Goal: Task Accomplishment & Management: Use online tool/utility

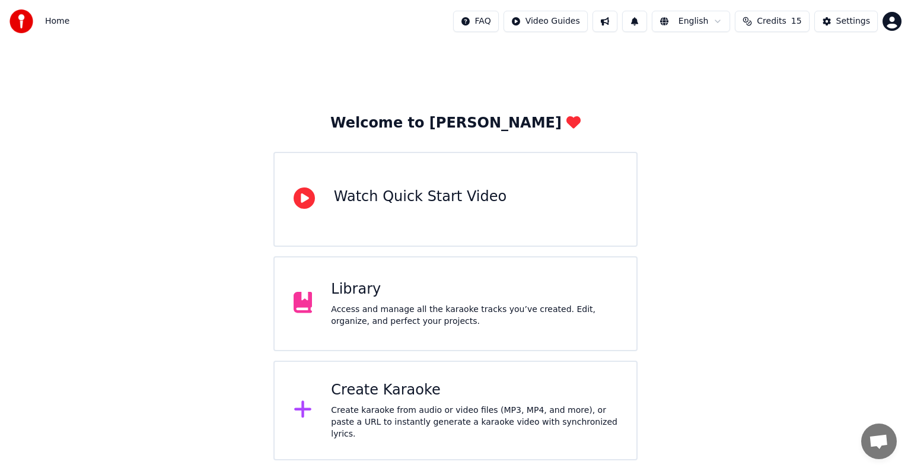
click at [775, 138] on div "Welcome to Youka Watch Quick Start Video Library Access and manage all the kara…" at bounding box center [455, 251] width 911 height 417
click at [774, 16] on span "Credits" at bounding box center [770, 21] width 29 height 12
click at [382, 311] on div "Access and manage all the karaoke tracks you’ve created. Edit, organize, and pe…" at bounding box center [474, 316] width 286 height 24
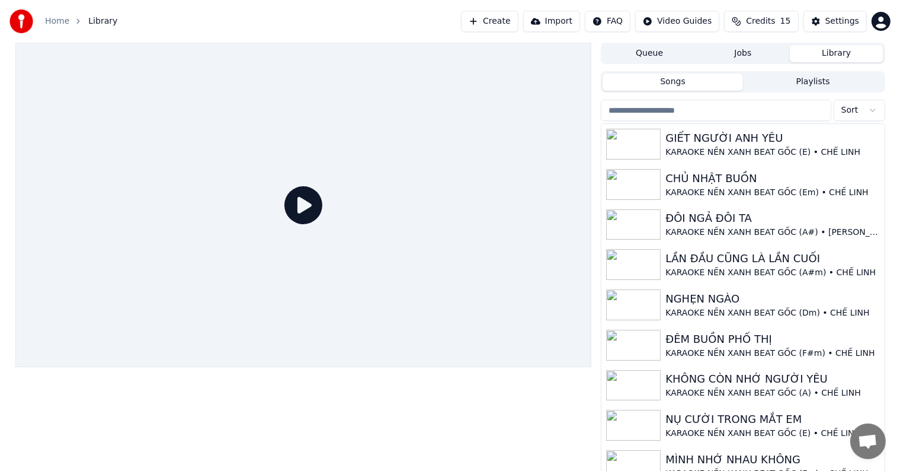
click at [515, 22] on button "Create" at bounding box center [490, 21] width 58 height 21
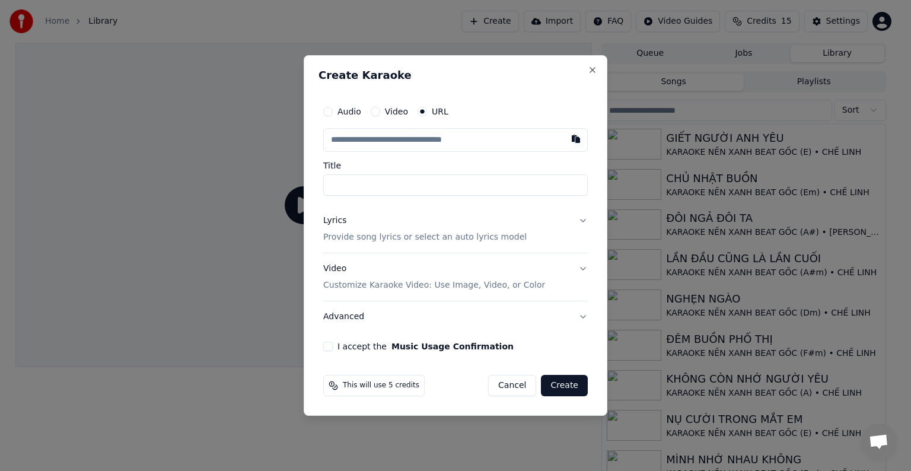
click at [424, 140] on input "text" at bounding box center [455, 140] width 264 height 24
type input "**********"
click at [394, 237] on p "Provide song lyrics or select an auto lyrics model" at bounding box center [424, 237] width 203 height 12
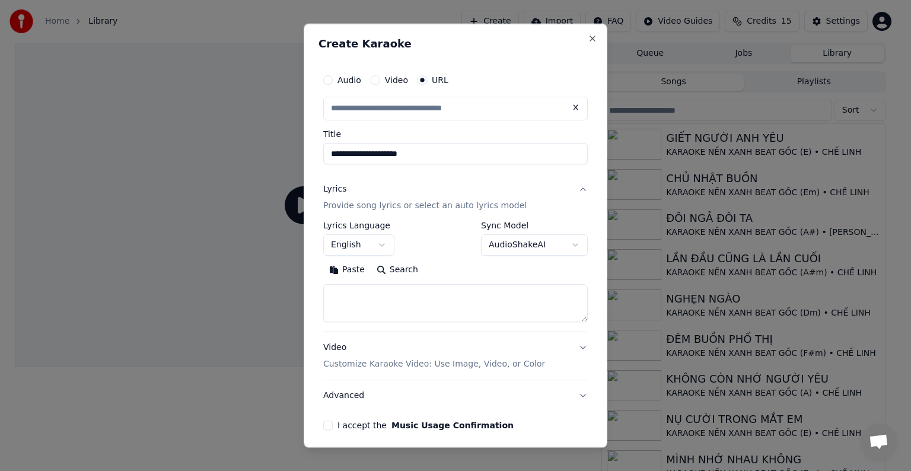
type input "**********"
click at [360, 242] on button "English" at bounding box center [358, 244] width 71 height 21
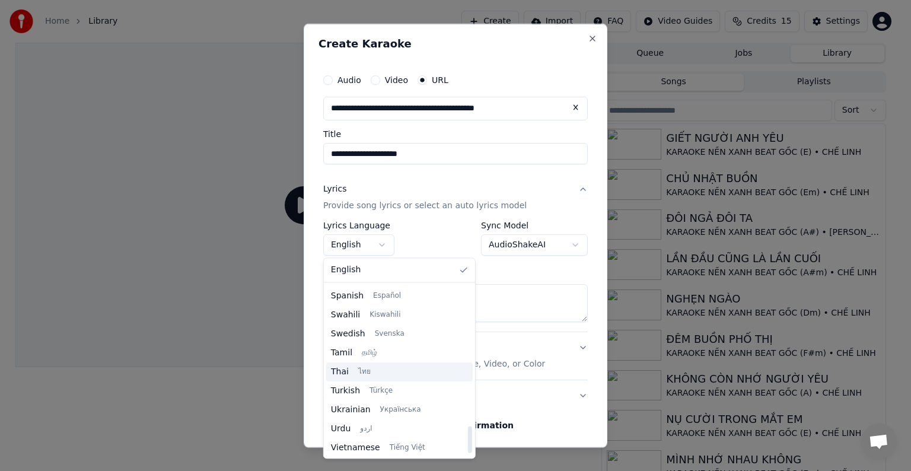
scroll to position [910, 0]
select select "**"
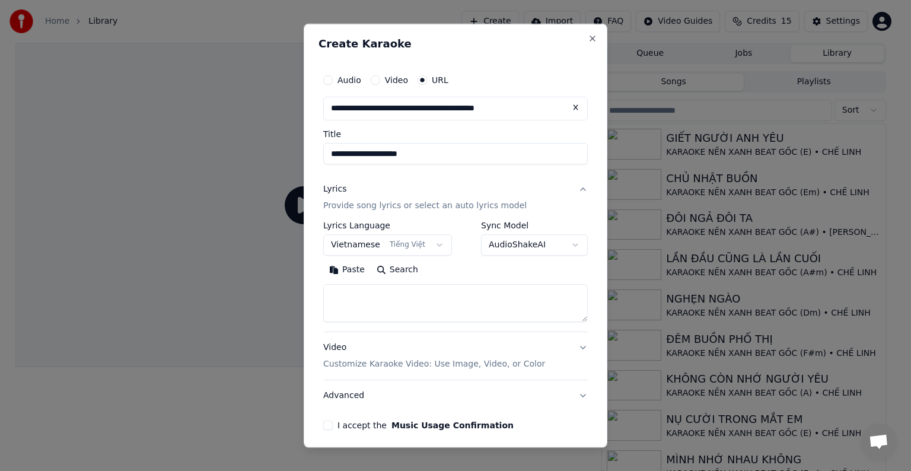
click at [409, 296] on textarea at bounding box center [455, 303] width 264 height 38
click at [548, 436] on form "**********" at bounding box center [455, 271] width 274 height 416
click at [409, 301] on textarea at bounding box center [455, 303] width 264 height 38
paste textarea "**********"
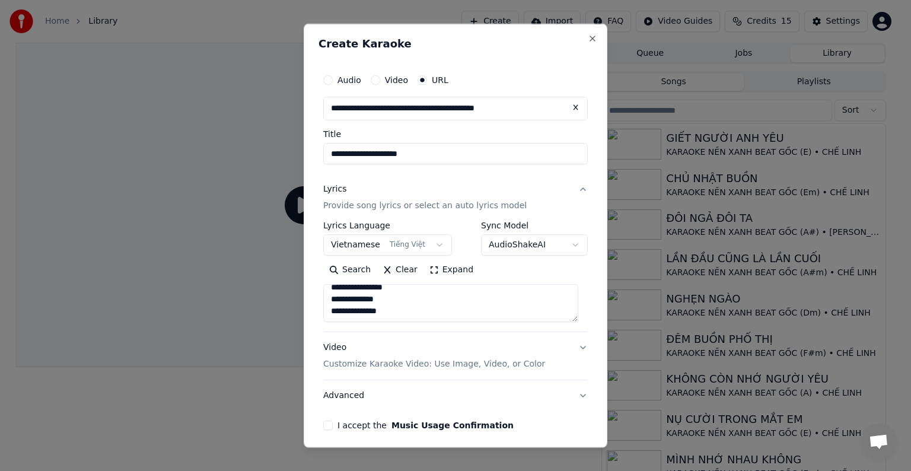
type textarea "**********"
click at [327, 427] on button "I accept the Music Usage Confirmation" at bounding box center [327, 424] width 9 height 9
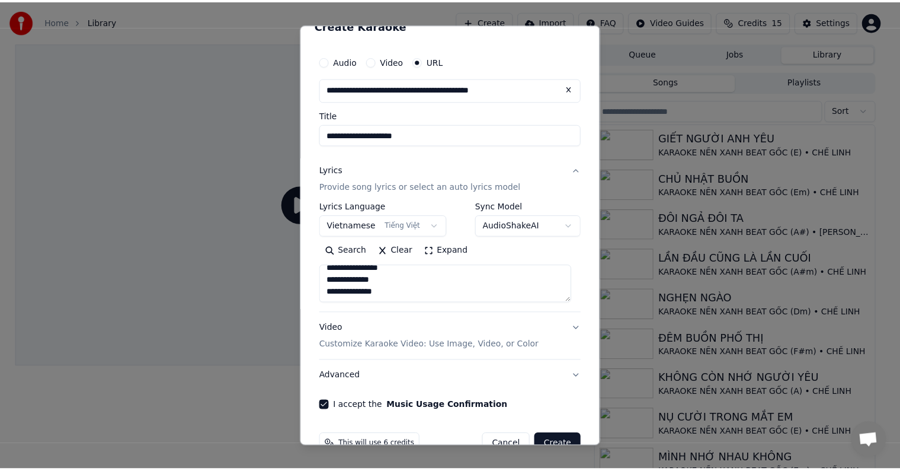
scroll to position [46, 0]
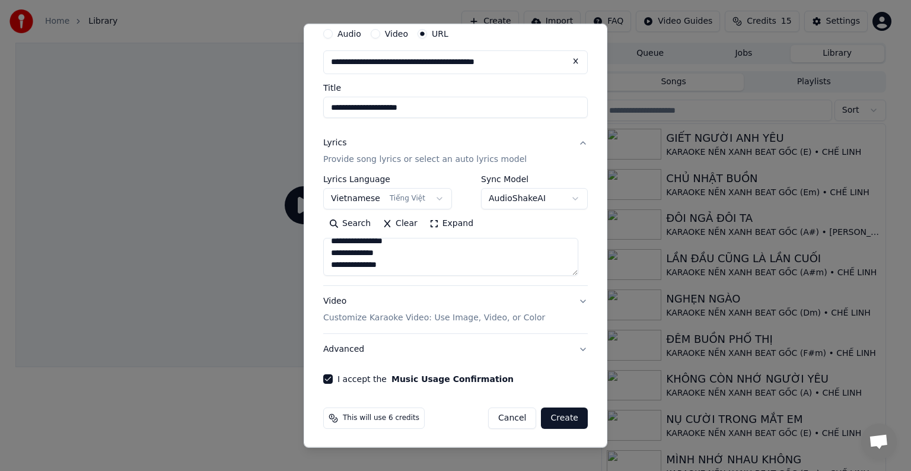
click at [557, 418] on button "Create" at bounding box center [564, 417] width 47 height 21
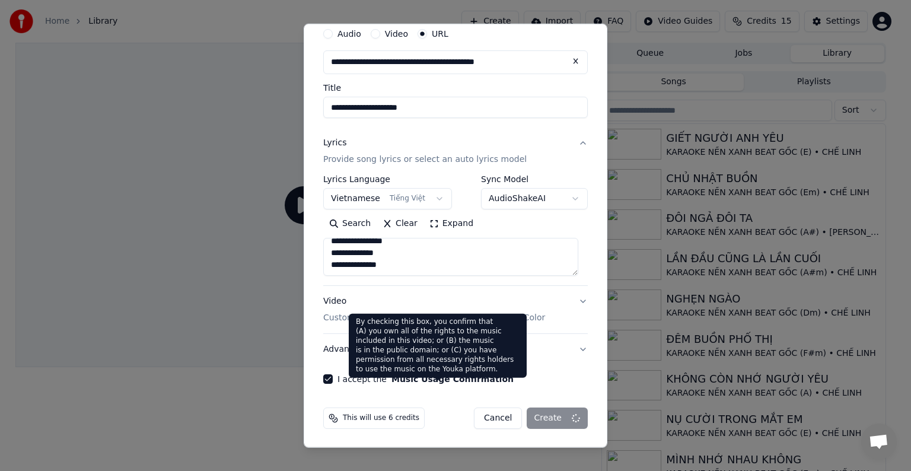
select select
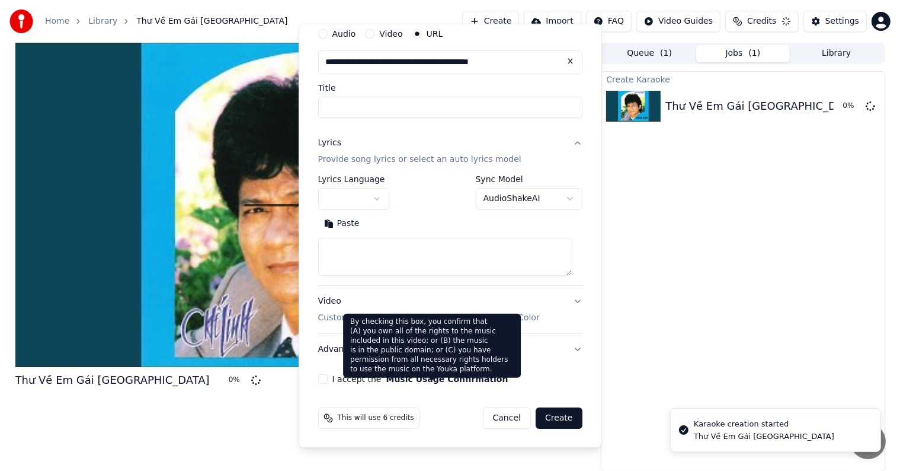
scroll to position [0, 0]
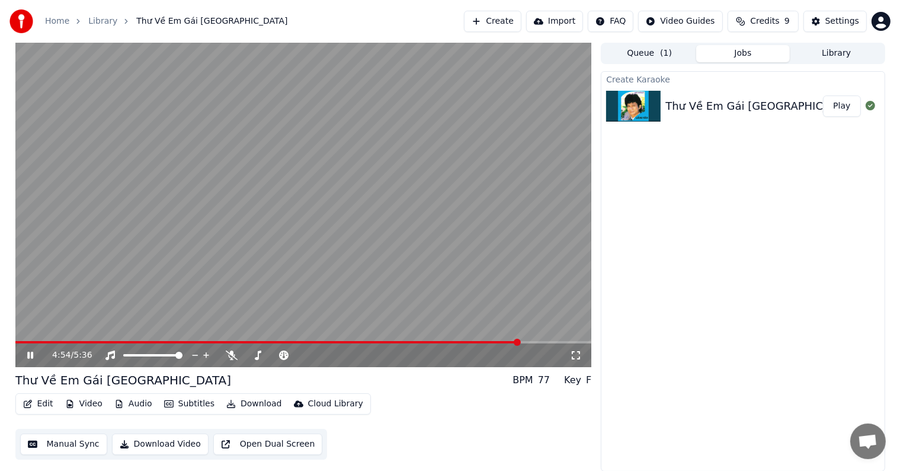
click at [63, 445] on button "Manual Sync" at bounding box center [63, 443] width 87 height 21
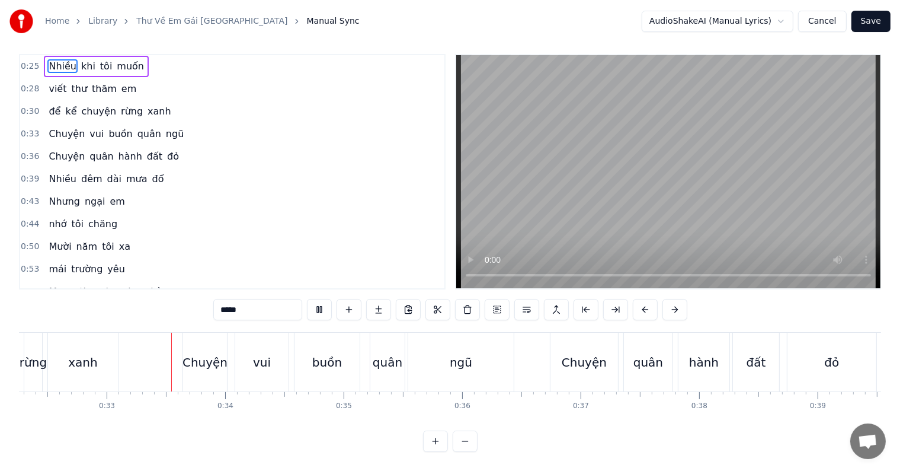
scroll to position [0, 3827]
click at [834, 24] on button "Cancel" at bounding box center [823, 21] width 48 height 21
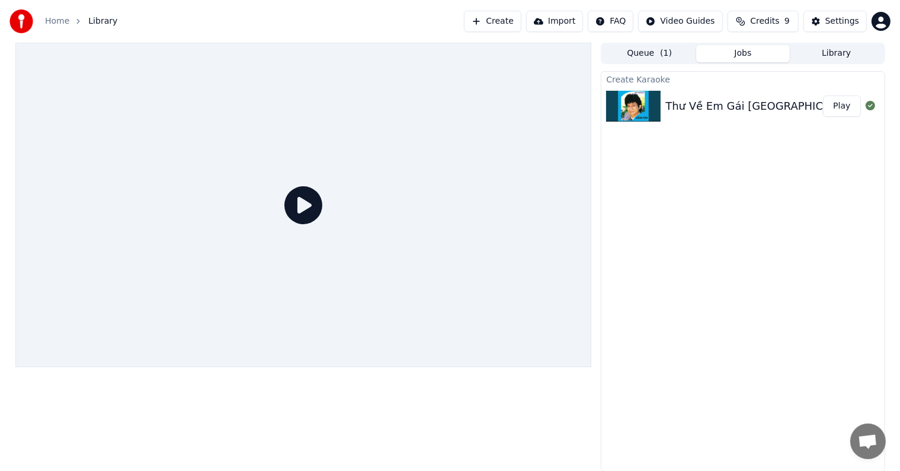
click at [839, 50] on button "Library" at bounding box center [837, 53] width 94 height 17
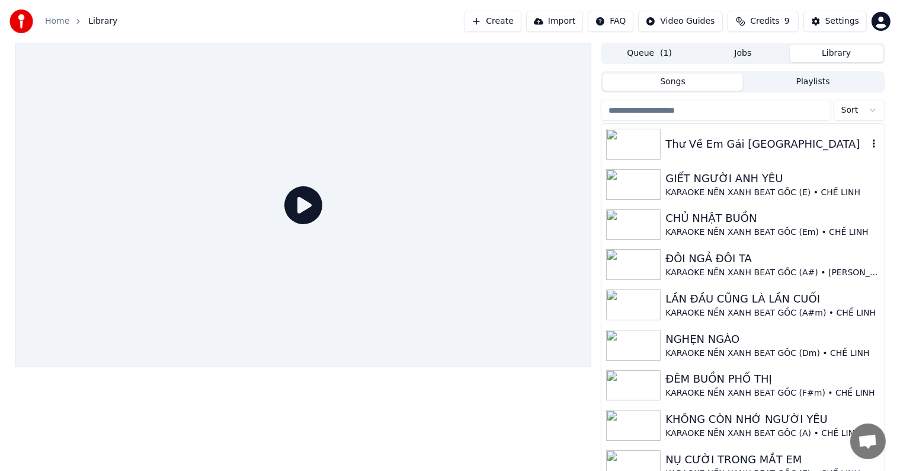
click at [693, 136] on div "Thư Về Em Gái [GEOGRAPHIC_DATA]" at bounding box center [767, 144] width 202 height 17
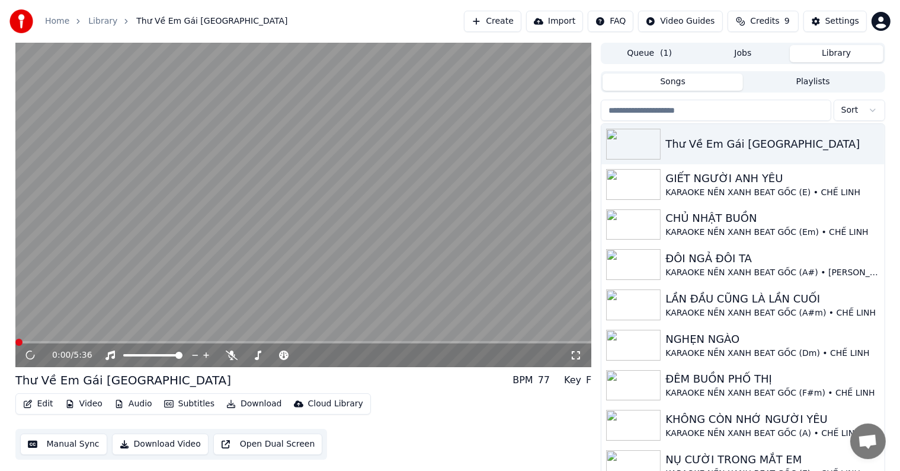
click at [40, 403] on button "Edit" at bounding box center [38, 403] width 40 height 17
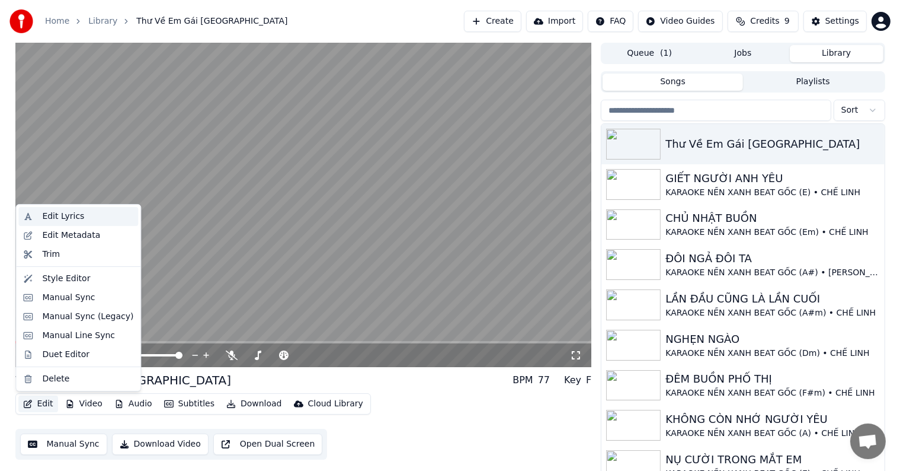
click at [64, 218] on div "Edit Lyrics" at bounding box center [63, 216] width 42 height 12
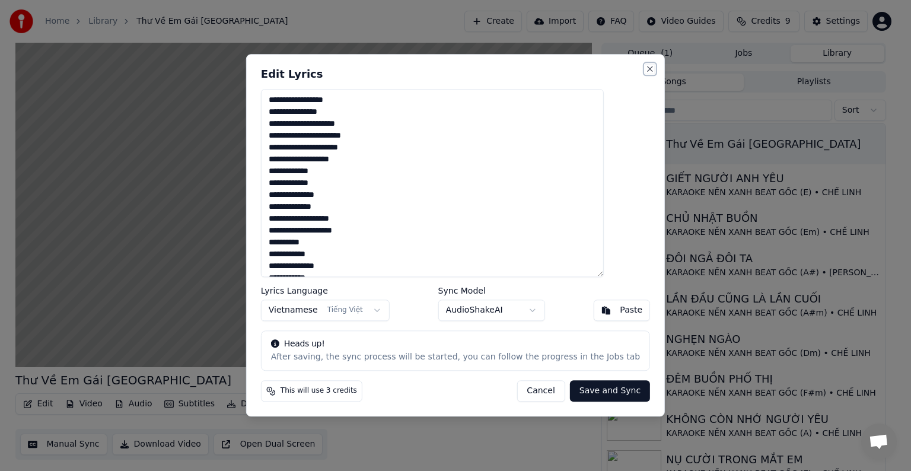
click at [645, 66] on button "Close" at bounding box center [649, 68] width 9 height 9
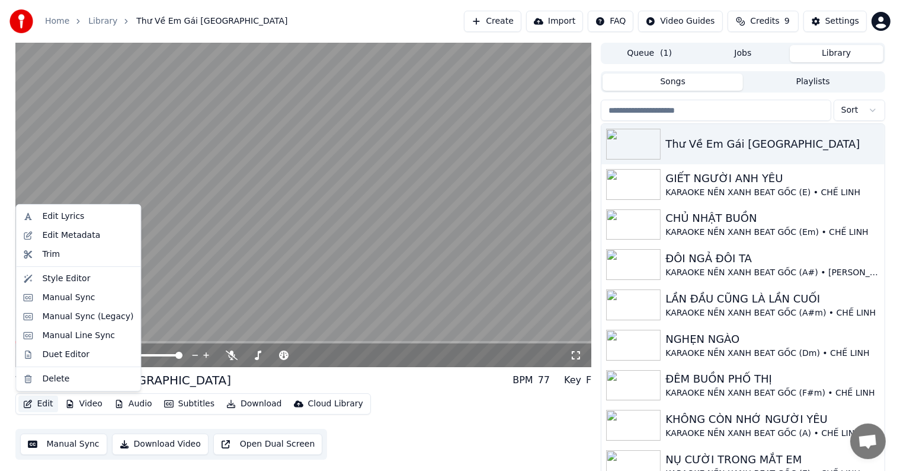
click at [47, 401] on button "Edit" at bounding box center [38, 403] width 40 height 17
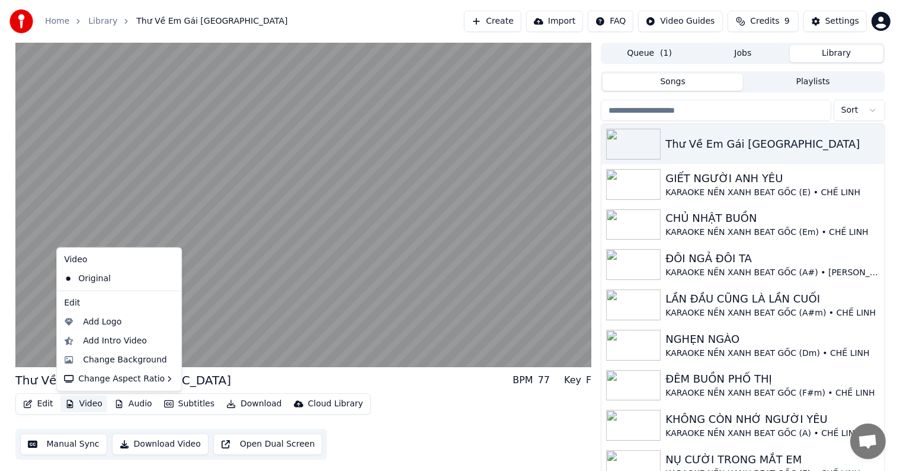
click at [69, 446] on button "Manual Sync" at bounding box center [63, 443] width 87 height 21
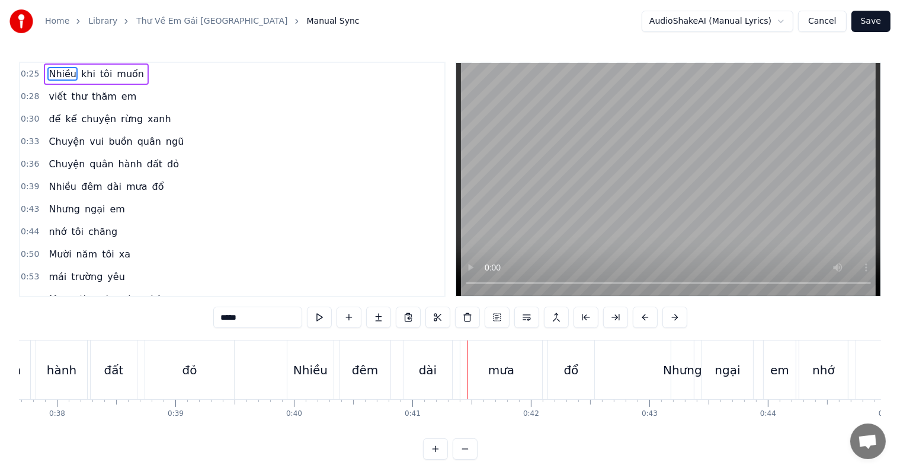
scroll to position [18, 0]
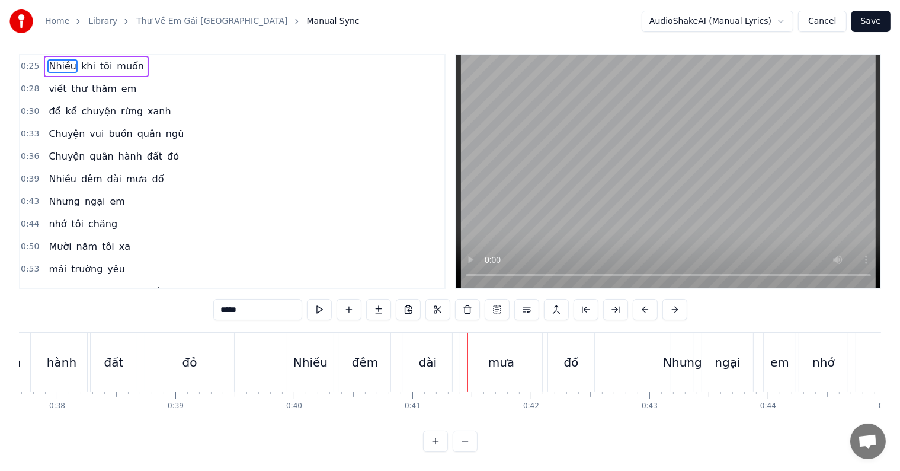
click at [58, 353] on div "hành" at bounding box center [62, 362] width 30 height 18
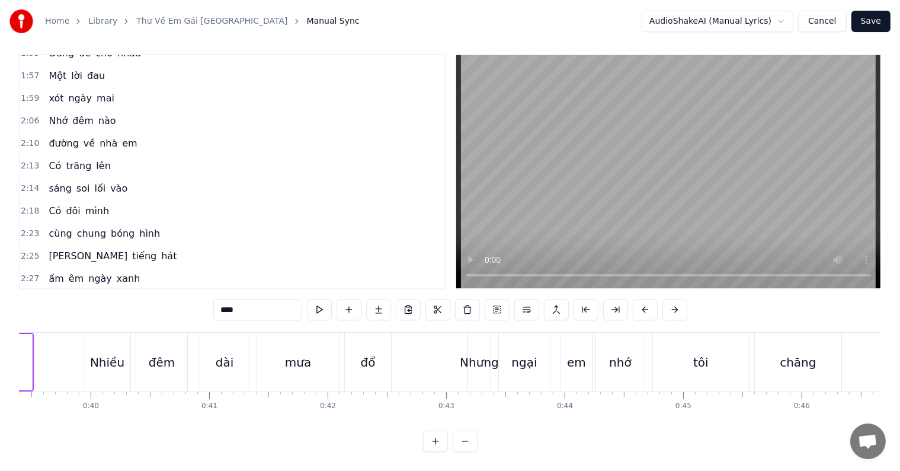
scroll to position [0, 4477]
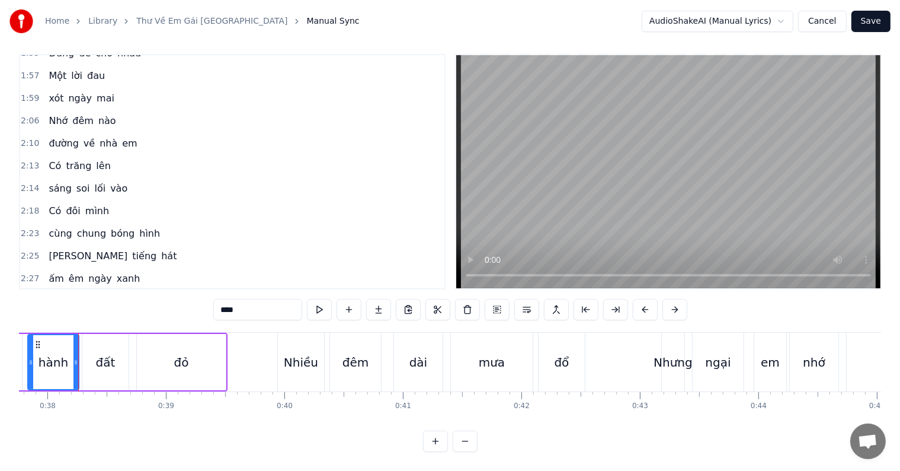
click at [50, 204] on span "Có" at bounding box center [54, 211] width 15 height 14
type input "**"
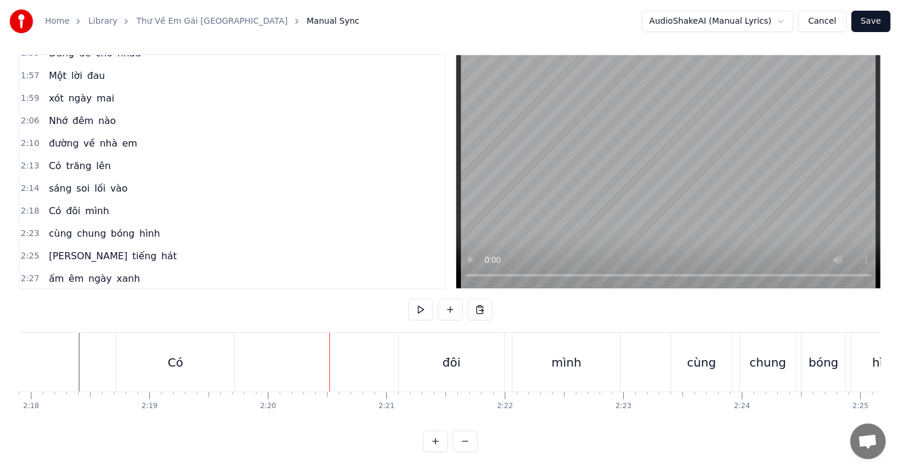
scroll to position [18, 0]
click at [194, 351] on div "Có" at bounding box center [175, 362] width 117 height 59
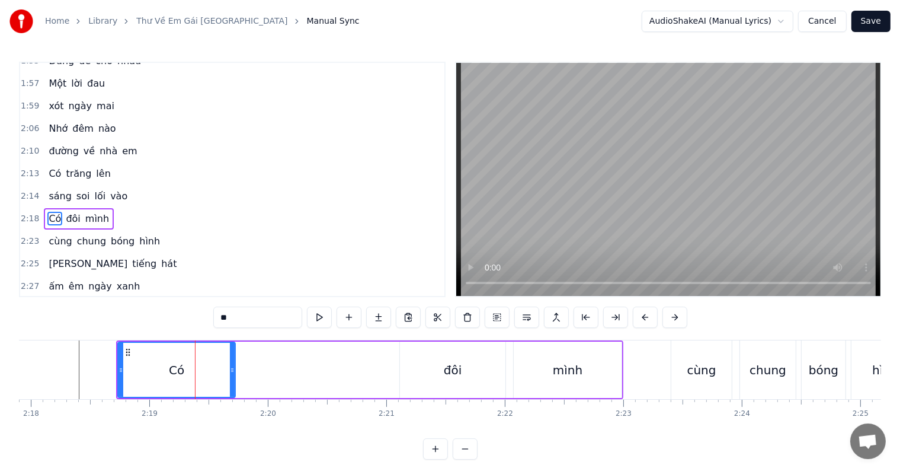
scroll to position [723, 0]
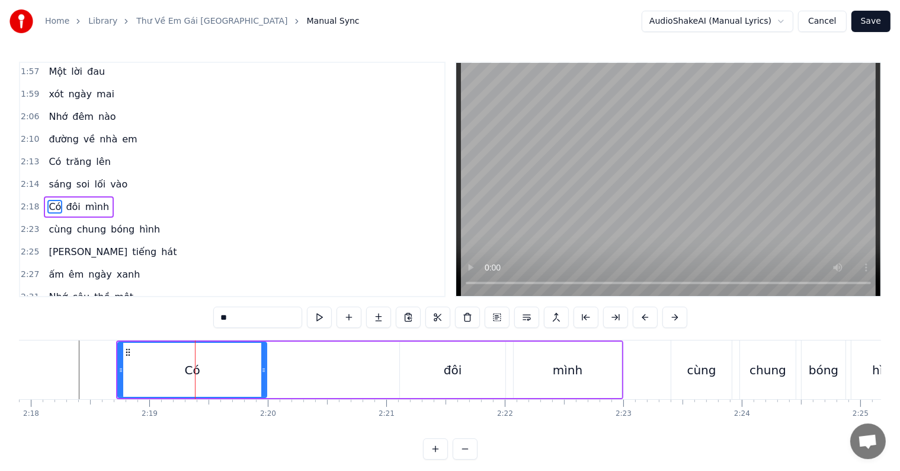
drag, startPoint x: 231, startPoint y: 366, endPoint x: 263, endPoint y: 366, distance: 31.4
click at [263, 366] on icon at bounding box center [263, 369] width 5 height 9
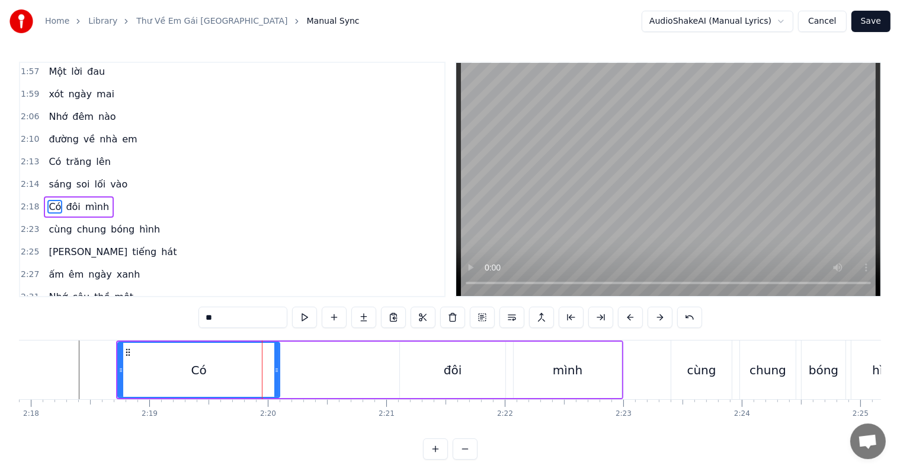
drag, startPoint x: 263, startPoint y: 366, endPoint x: 276, endPoint y: 366, distance: 13.0
click at [276, 366] on icon at bounding box center [276, 369] width 5 height 9
drag, startPoint x: 276, startPoint y: 366, endPoint x: 298, endPoint y: 368, distance: 21.5
click at [279, 368] on icon at bounding box center [276, 369] width 5 height 9
drag, startPoint x: 298, startPoint y: 368, endPoint x: 311, endPoint y: 368, distance: 13.6
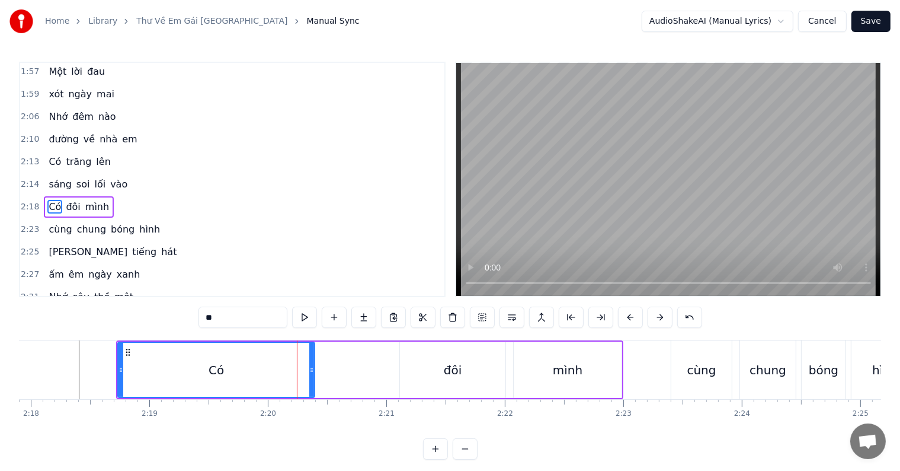
click at [311, 368] on icon at bounding box center [311, 369] width 5 height 9
drag, startPoint x: 311, startPoint y: 368, endPoint x: 324, endPoint y: 369, distance: 12.5
click at [324, 369] on icon at bounding box center [321, 369] width 5 height 9
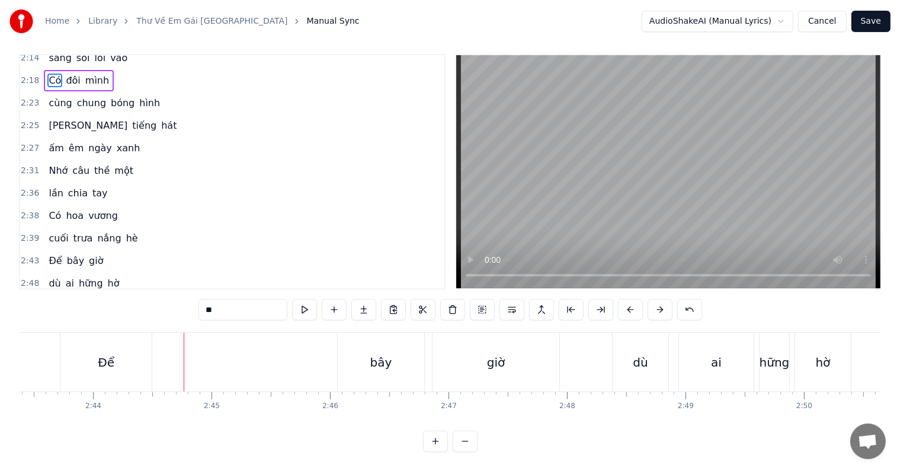
scroll to position [18, 0]
click at [129, 351] on div "Để" at bounding box center [105, 362] width 91 height 59
type input "**"
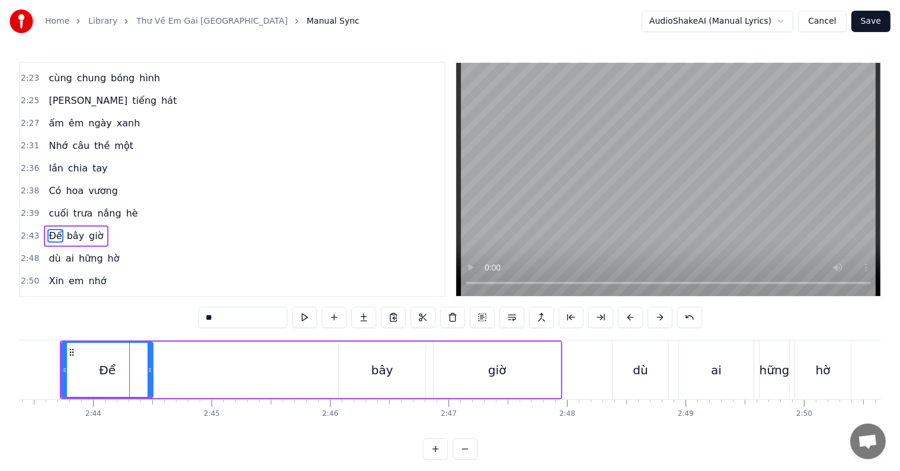
scroll to position [898, 0]
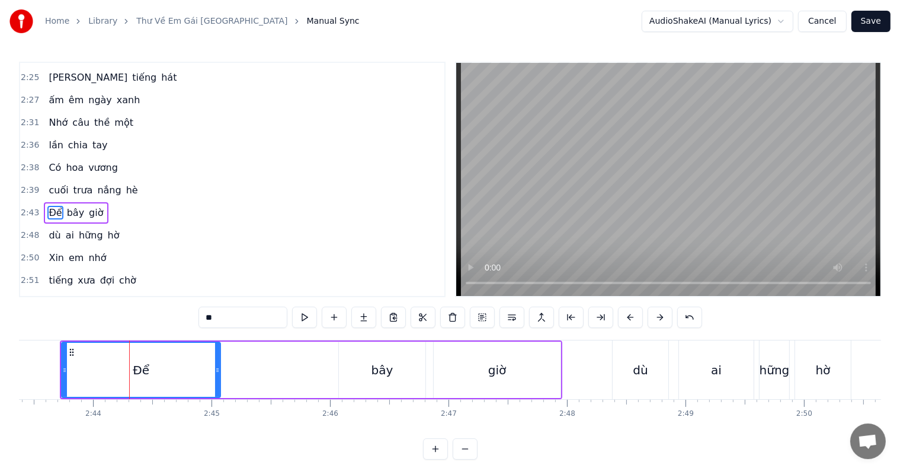
drag, startPoint x: 148, startPoint y: 365, endPoint x: 216, endPoint y: 370, distance: 67.8
click at [216, 370] on icon at bounding box center [217, 369] width 5 height 9
drag, startPoint x: 216, startPoint y: 370, endPoint x: 241, endPoint y: 373, distance: 25.7
click at [241, 373] on icon at bounding box center [243, 369] width 5 height 9
drag, startPoint x: 241, startPoint y: 373, endPoint x: 253, endPoint y: 375, distance: 11.5
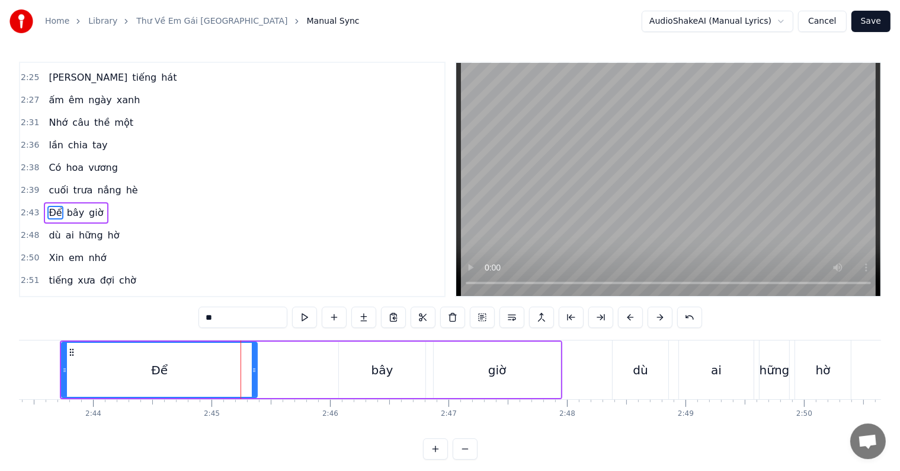
click at [253, 375] on div at bounding box center [254, 370] width 5 height 54
drag, startPoint x: 253, startPoint y: 375, endPoint x: 266, endPoint y: 377, distance: 13.8
click at [266, 377] on div at bounding box center [268, 370] width 5 height 54
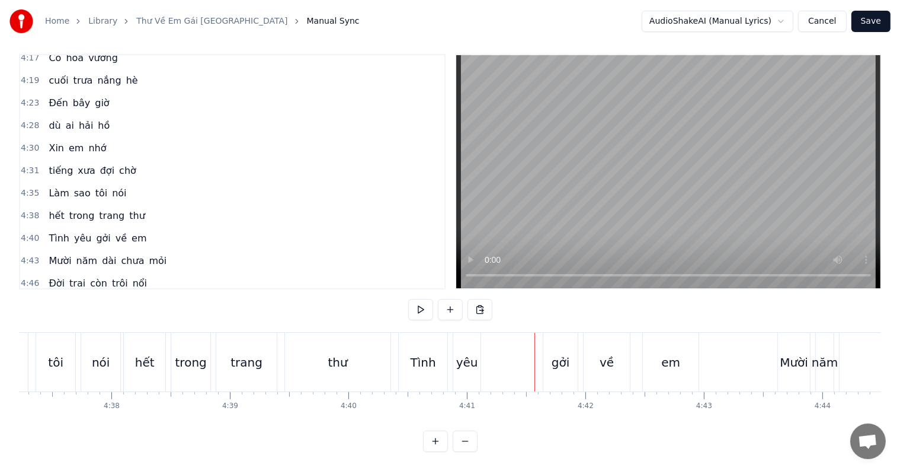
scroll to position [1537, 0]
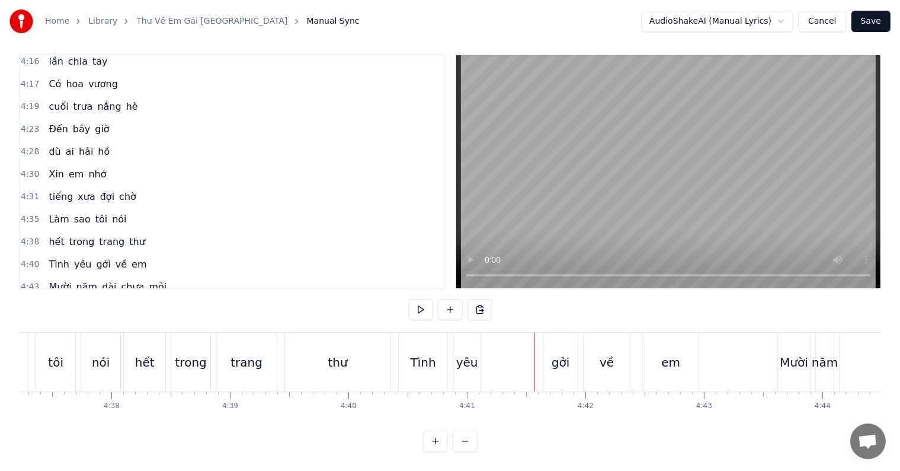
click at [462, 358] on div "yêu" at bounding box center [467, 362] width 22 height 18
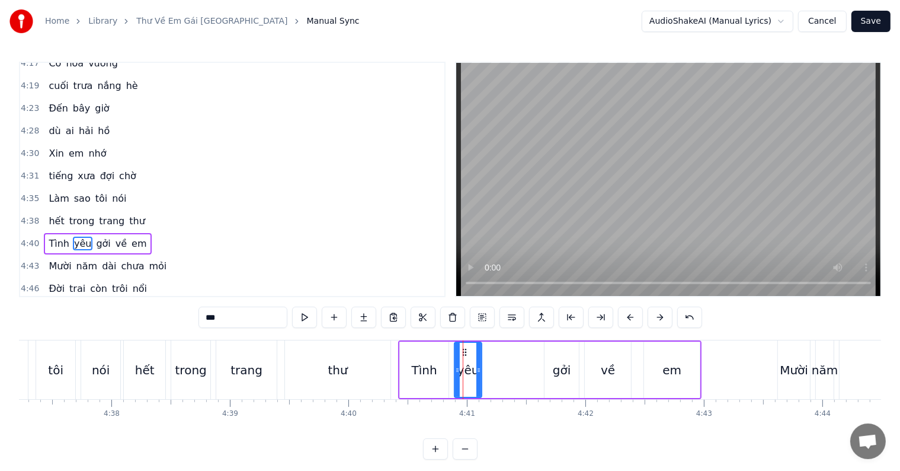
scroll to position [1574, 0]
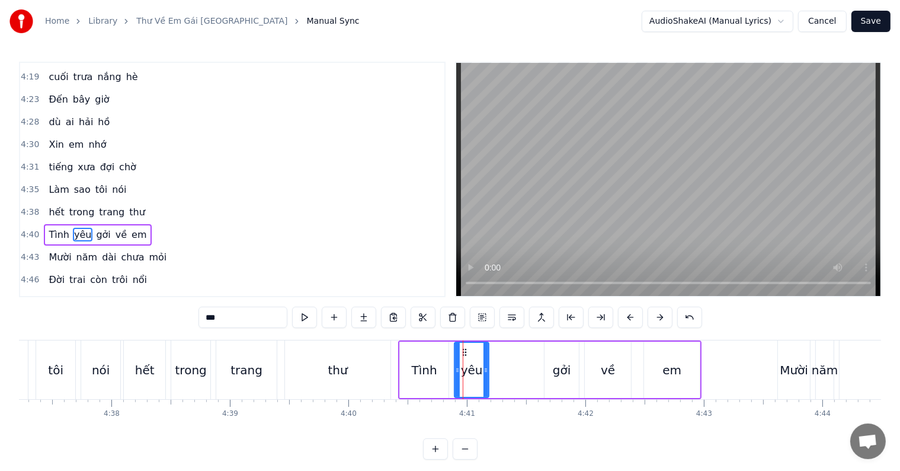
drag, startPoint x: 479, startPoint y: 368, endPoint x: 486, endPoint y: 368, distance: 7.1
click at [486, 368] on icon at bounding box center [486, 369] width 5 height 9
drag, startPoint x: 486, startPoint y: 368, endPoint x: 497, endPoint y: 368, distance: 11.3
click at [497, 368] on icon at bounding box center [497, 369] width 5 height 9
click at [173, 372] on div "trong" at bounding box center [190, 369] width 39 height 59
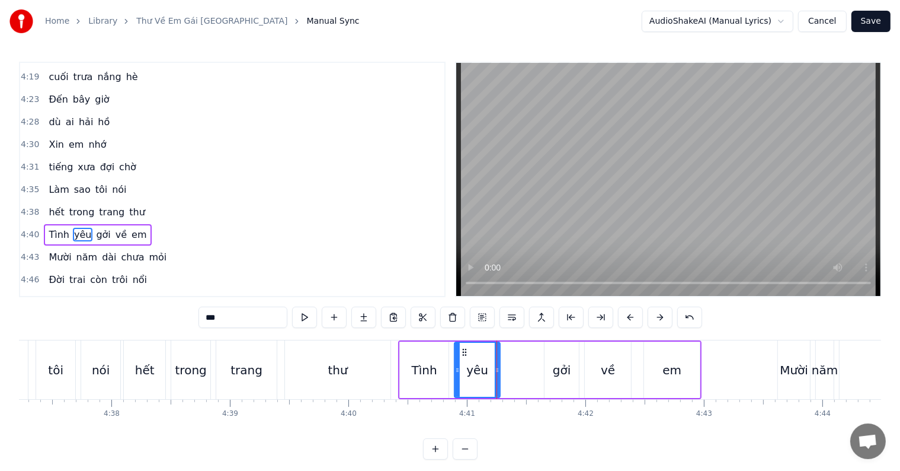
type input "*****"
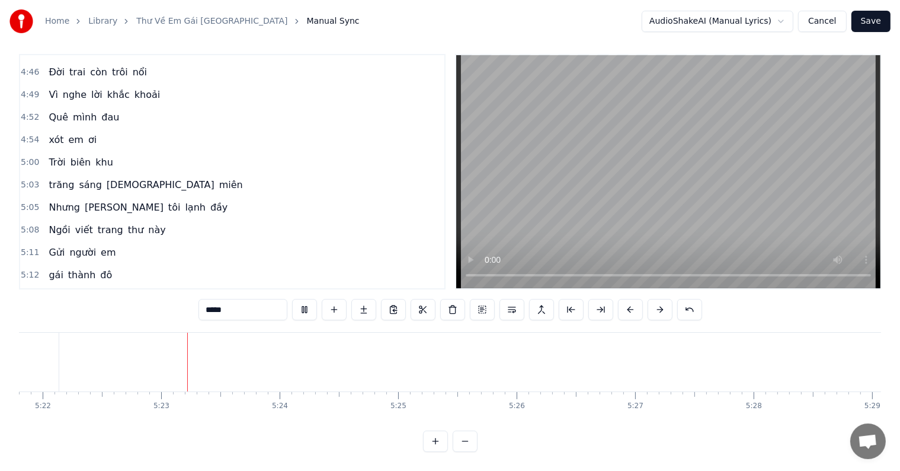
scroll to position [0, 38175]
click at [871, 23] on button "Save" at bounding box center [871, 21] width 39 height 21
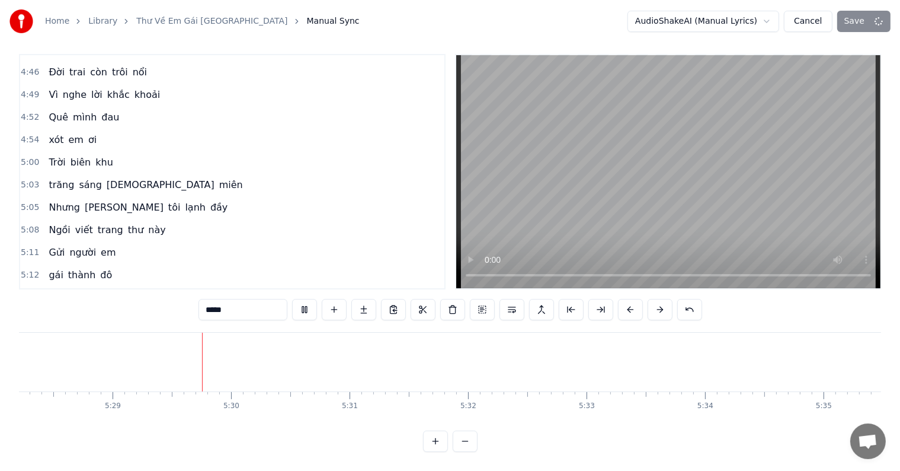
scroll to position [0, 38939]
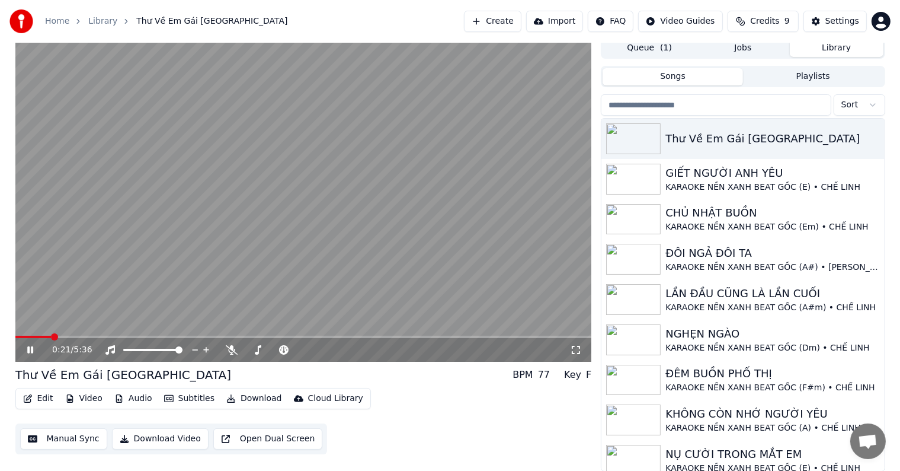
click at [51, 333] on span at bounding box center [54, 336] width 7 height 7
click at [840, 19] on div "Settings" at bounding box center [843, 21] width 34 height 12
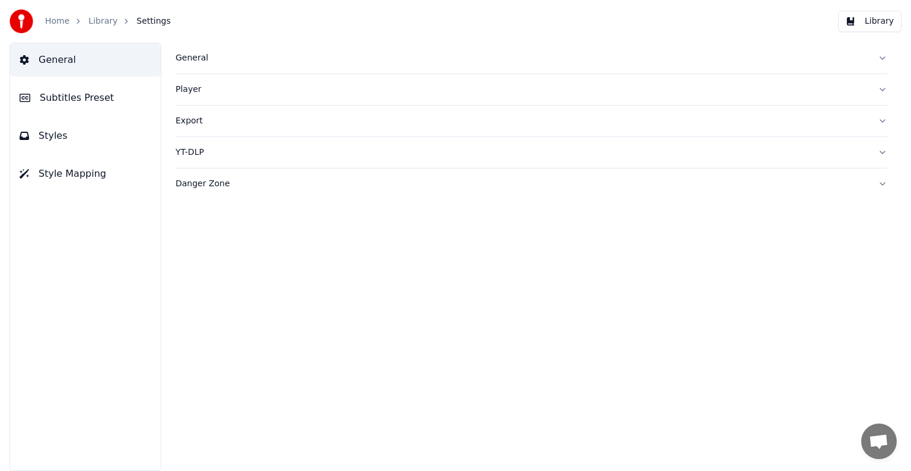
click at [83, 92] on span "Subtitles Preset" at bounding box center [77, 98] width 74 height 14
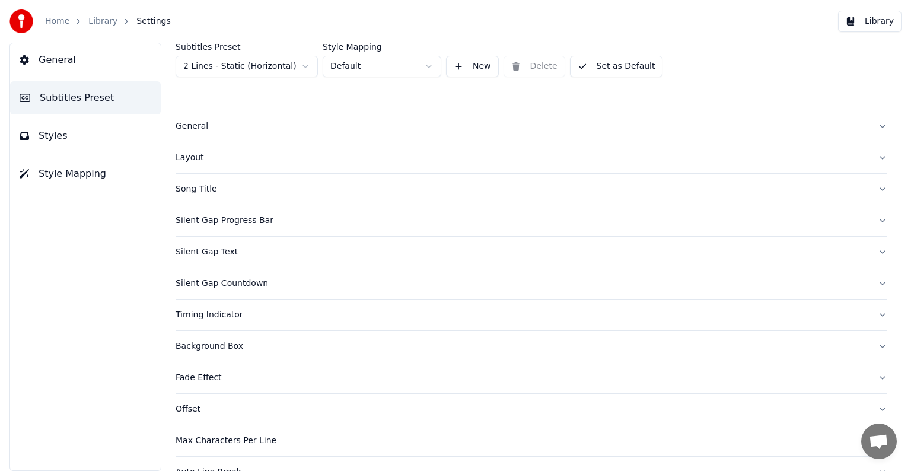
click at [200, 189] on div "Song Title" at bounding box center [521, 189] width 692 height 12
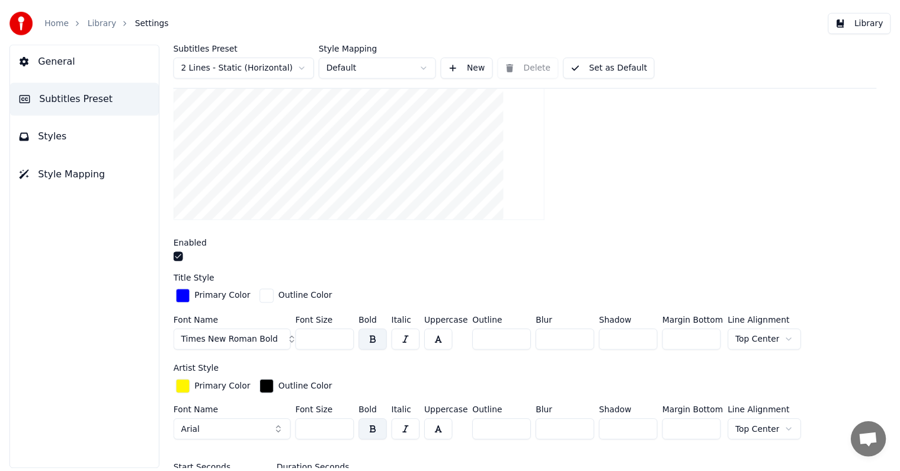
scroll to position [296, 0]
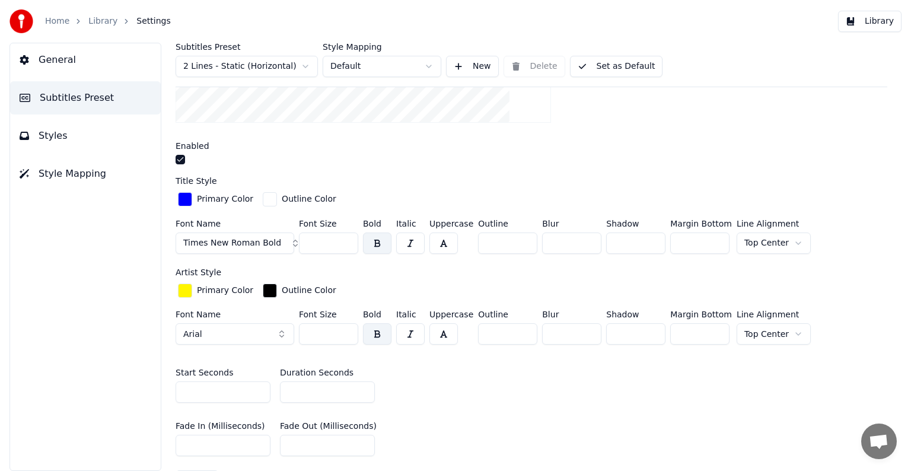
drag, startPoint x: 277, startPoint y: 389, endPoint x: 269, endPoint y: 389, distance: 8.9
click at [269, 389] on div "Start Seconds * Duration Seconds **" at bounding box center [530, 385] width 711 height 53
type input "**"
click at [870, 21] on button "Library" at bounding box center [869, 21] width 63 height 21
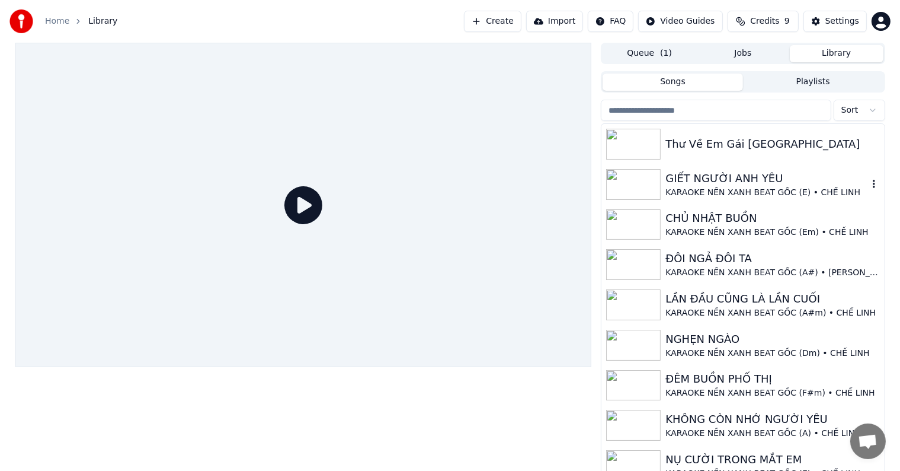
click at [719, 187] on div "KARAOKE NỀN XANH BEAT GỐC (E) • CHẾ LINH" at bounding box center [767, 193] width 202 height 12
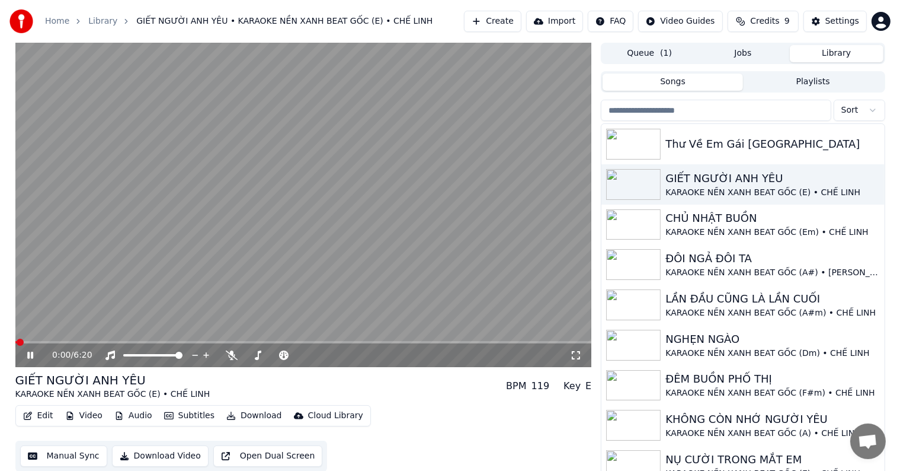
click at [44, 416] on button "Edit" at bounding box center [38, 415] width 40 height 17
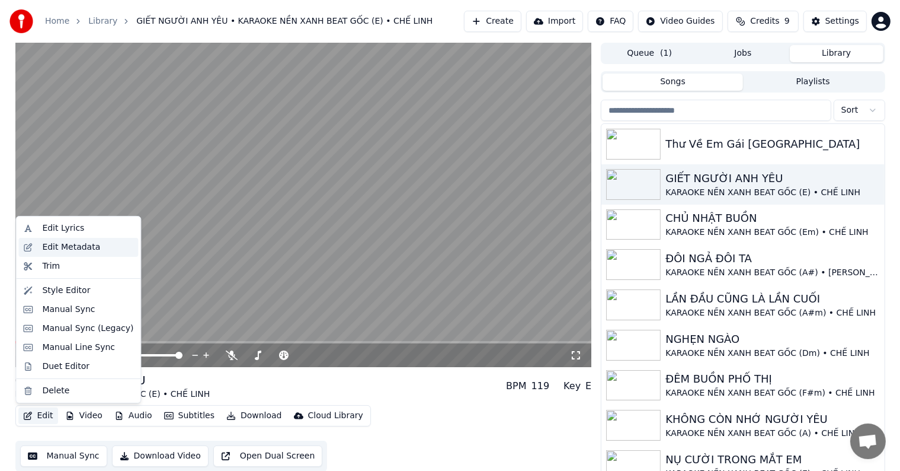
click at [74, 245] on div "Edit Metadata" at bounding box center [71, 247] width 58 height 12
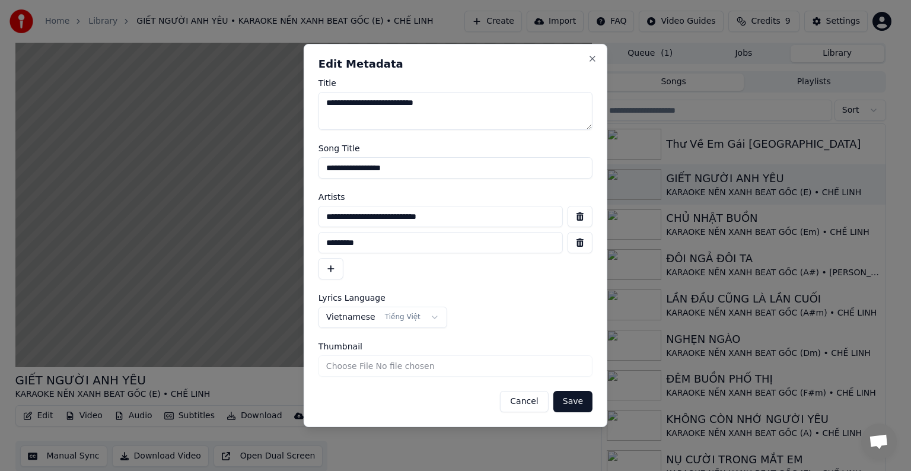
drag, startPoint x: 486, startPoint y: 219, endPoint x: 277, endPoint y: 216, distance: 208.1
click at [277, 216] on body "Home Library GIẾT NGƯỜI ANH YÊU • KARAOKE NỀN XANH BEAT GỐC (E) • CHẾ LINH Crea…" at bounding box center [450, 235] width 900 height 471
click at [479, 217] on input "**********" at bounding box center [440, 216] width 244 height 21
drag, startPoint x: 480, startPoint y: 215, endPoint x: 282, endPoint y: 215, distance: 198.0
click at [282, 215] on body "Home Library GIẾT NGƯỜI ANH YÊU • KARAOKE NỀN XANH BEAT GỐC (E) • CHẾ LINH Crea…" at bounding box center [450, 235] width 900 height 471
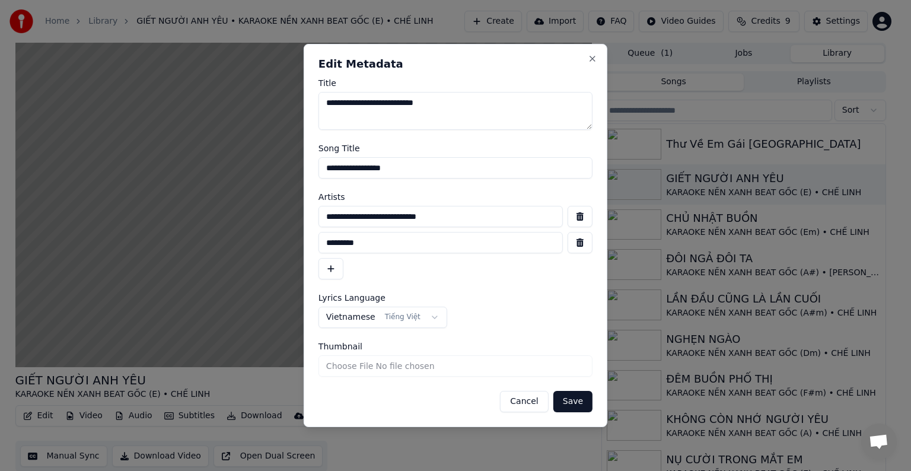
click at [518, 403] on button "Cancel" at bounding box center [524, 401] width 48 height 21
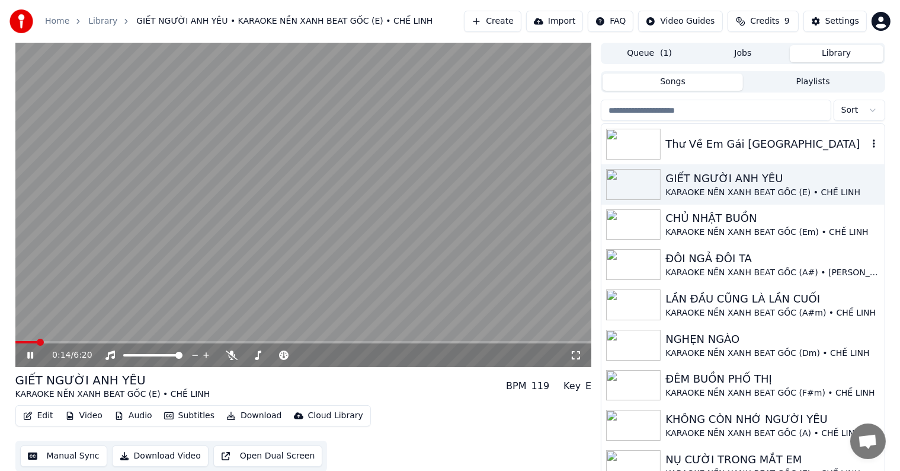
click at [726, 139] on div "Thư Về Em Gái [GEOGRAPHIC_DATA]" at bounding box center [767, 144] width 202 height 17
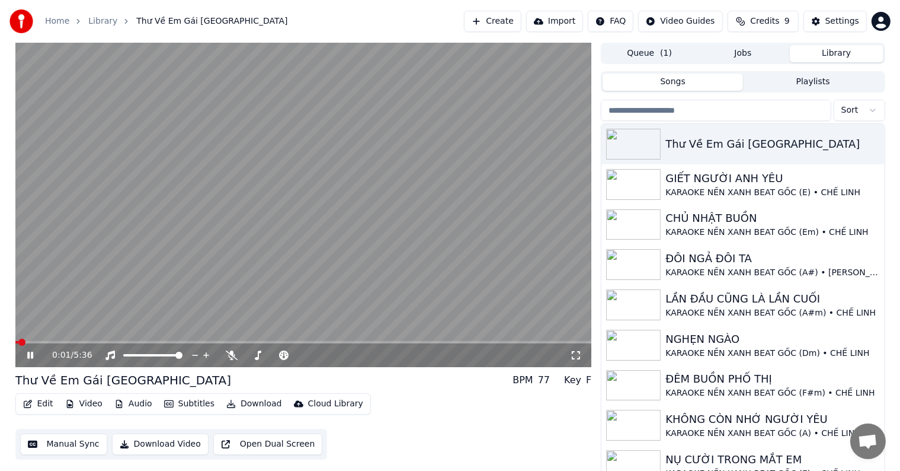
click at [44, 403] on button "Edit" at bounding box center [38, 403] width 40 height 17
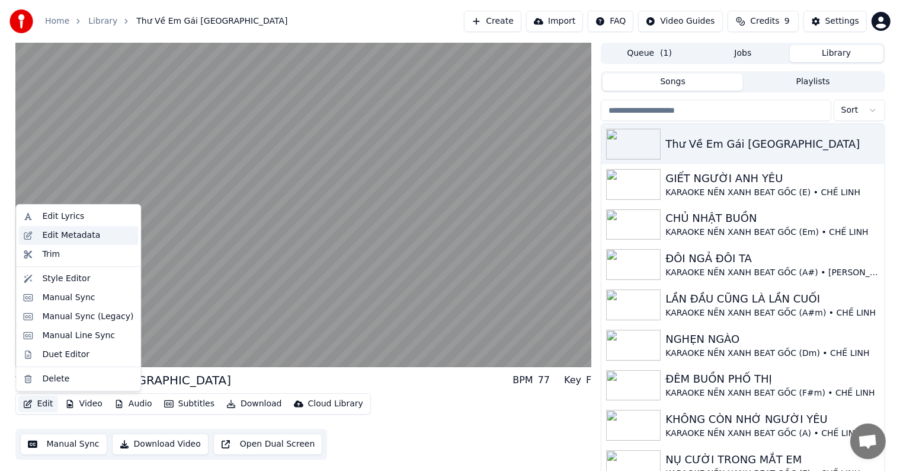
click at [69, 233] on div "Edit Metadata" at bounding box center [71, 235] width 58 height 12
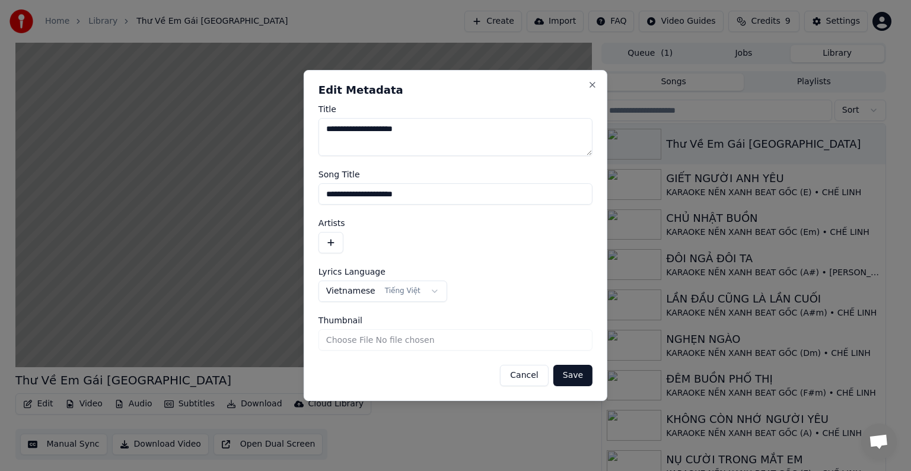
click at [330, 242] on button "button" at bounding box center [330, 242] width 25 height 21
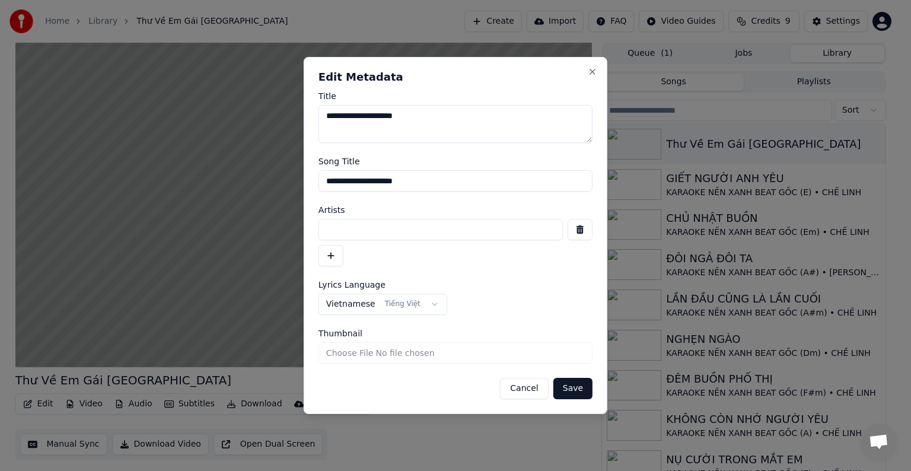
click at [338, 231] on input at bounding box center [440, 229] width 244 height 21
paste input "**********"
type input "**********"
click at [329, 257] on button "button" at bounding box center [330, 255] width 25 height 21
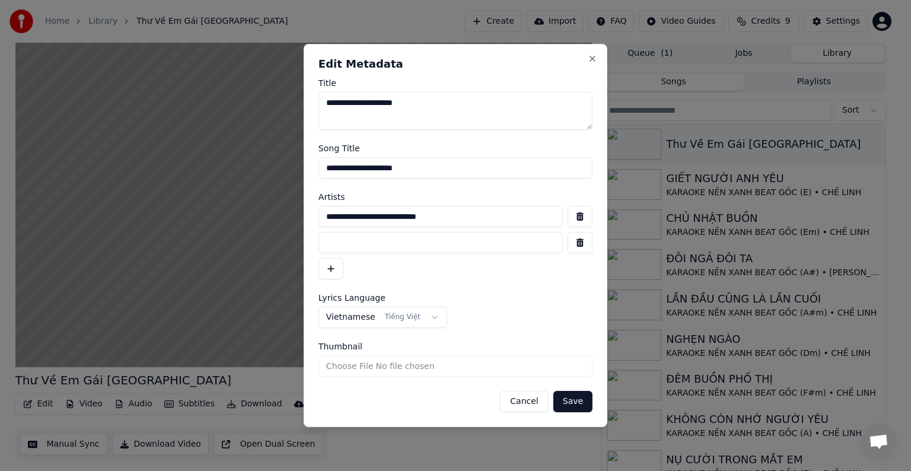
click at [368, 243] on input at bounding box center [440, 242] width 244 height 21
click at [327, 245] on input "********" at bounding box center [440, 242] width 244 height 21
type input "********"
click at [459, 217] on input "**********" at bounding box center [440, 216] width 244 height 21
click at [452, 218] on input "**********" at bounding box center [440, 216] width 244 height 21
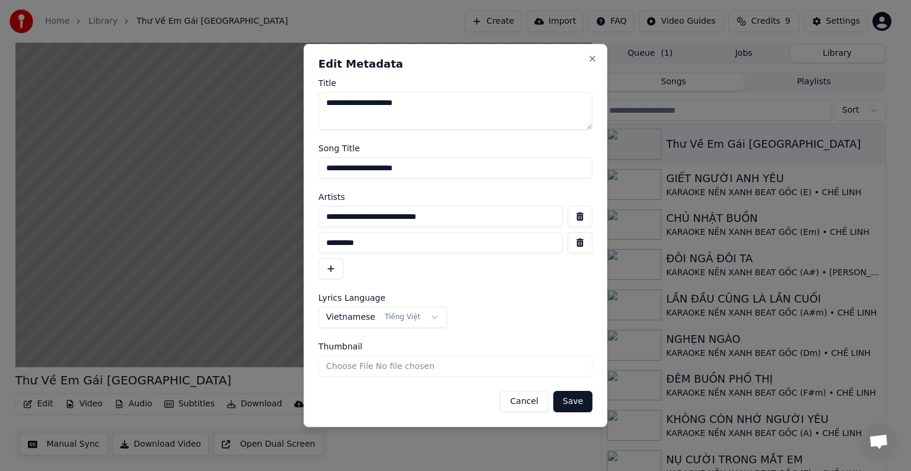
type input "**********"
drag, startPoint x: 432, startPoint y: 168, endPoint x: 261, endPoint y: 168, distance: 170.7
click at [261, 168] on body "Home Library Thư Về Em Gái [GEOGRAPHIC_DATA] Create Import FAQ Video Guides Cre…" at bounding box center [450, 235] width 900 height 471
type input "**********"
click at [462, 215] on input "**********" at bounding box center [440, 216] width 244 height 21
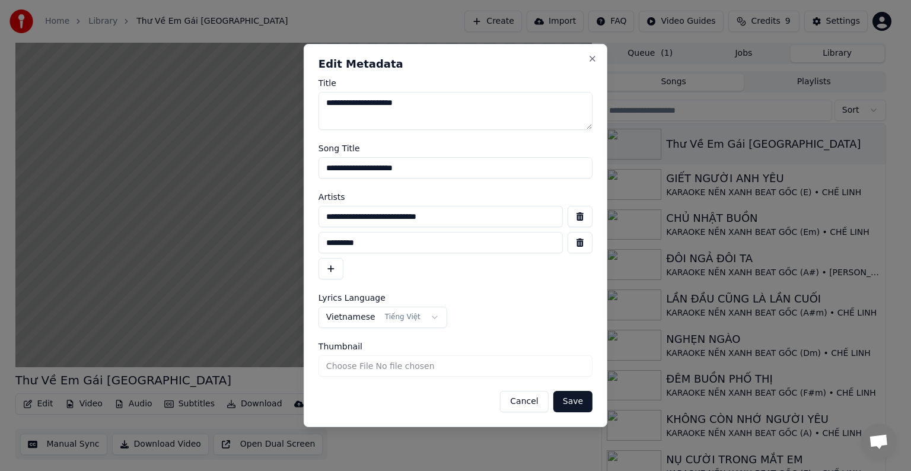
click at [574, 401] on button "Save" at bounding box center [572, 401] width 39 height 21
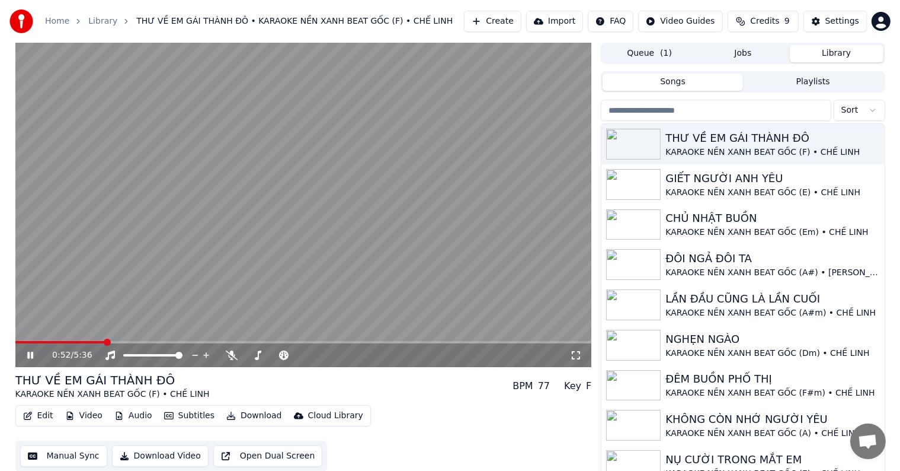
click at [59, 340] on video at bounding box center [303, 205] width 577 height 324
click at [55, 343] on span at bounding box center [60, 342] width 90 height 2
click at [50, 343] on span at bounding box center [32, 342] width 34 height 2
click at [28, 359] on icon at bounding box center [39, 354] width 28 height 9
click at [152, 457] on button "Download Video" at bounding box center [160, 455] width 97 height 21
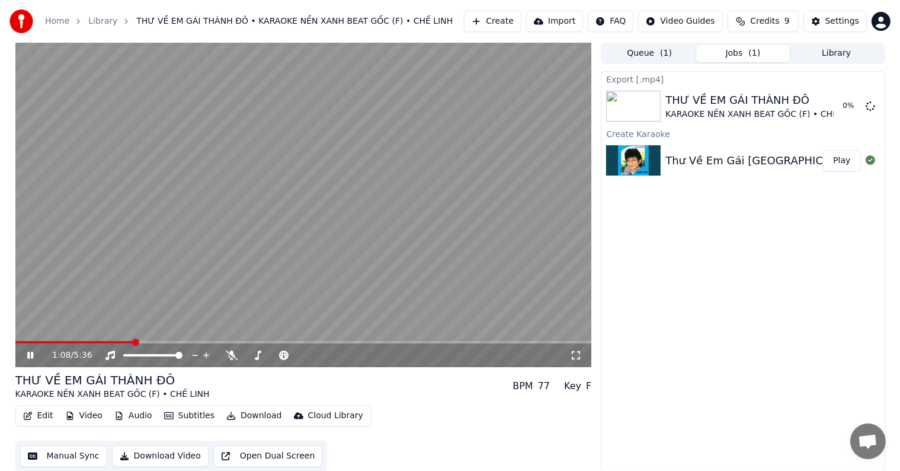
click at [132, 235] on video at bounding box center [303, 205] width 577 height 324
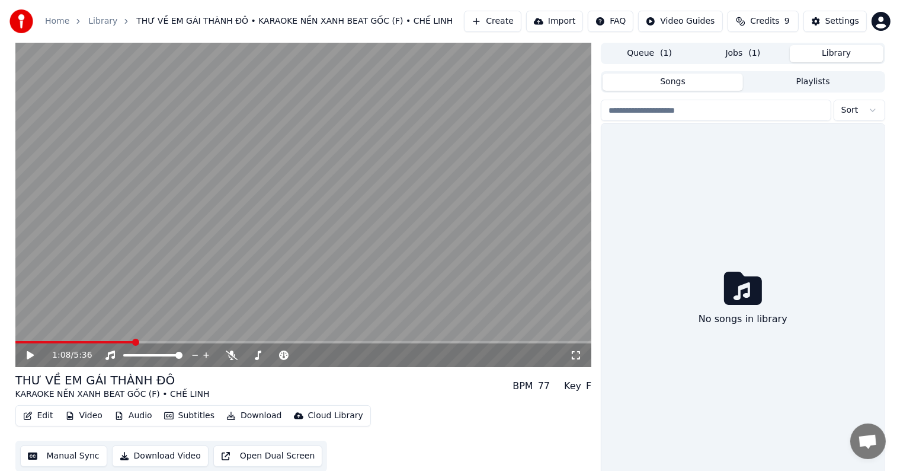
click at [834, 52] on button "Library" at bounding box center [837, 53] width 94 height 17
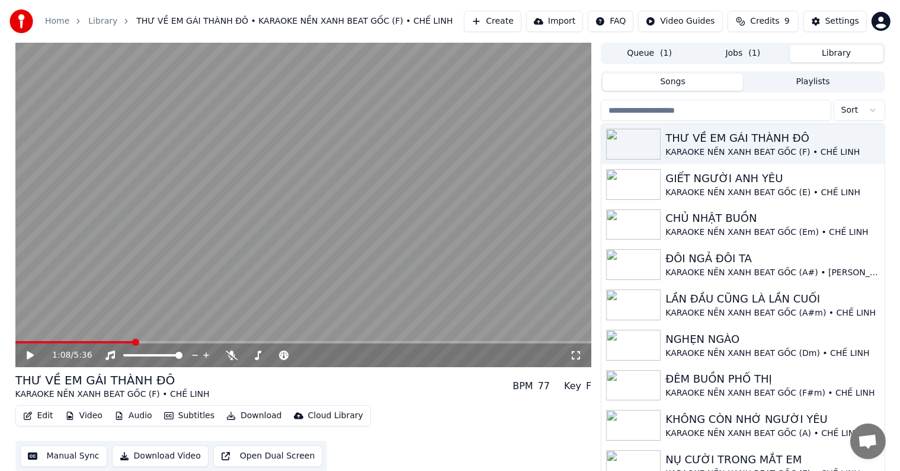
click at [751, 52] on span "( 1 )" at bounding box center [755, 53] width 12 height 12
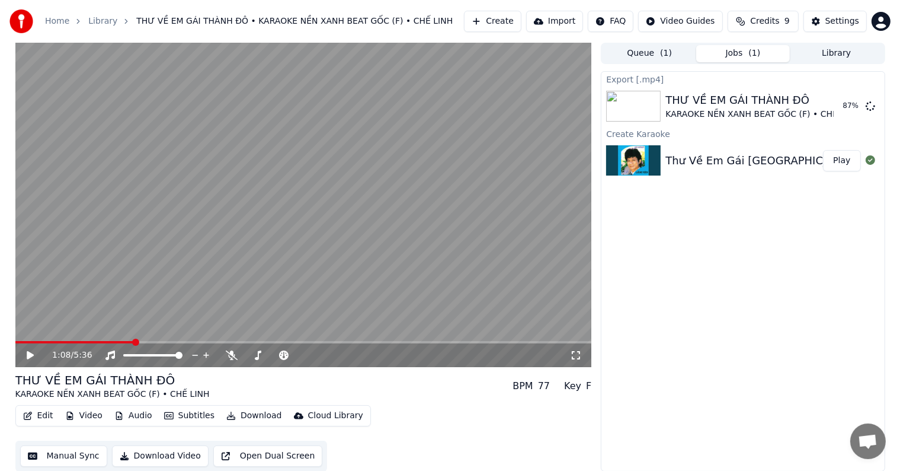
click at [706, 263] on div "Export [.mp4] THƯ VỀ EM GÁI THÀNH ĐÔ KARAOKE NỀN XANH BEAT GỐC (F) • CHẾ LINH 8…" at bounding box center [743, 271] width 284 height 400
click at [842, 107] on button "Show" at bounding box center [840, 105] width 43 height 21
